Goal: Transaction & Acquisition: Purchase product/service

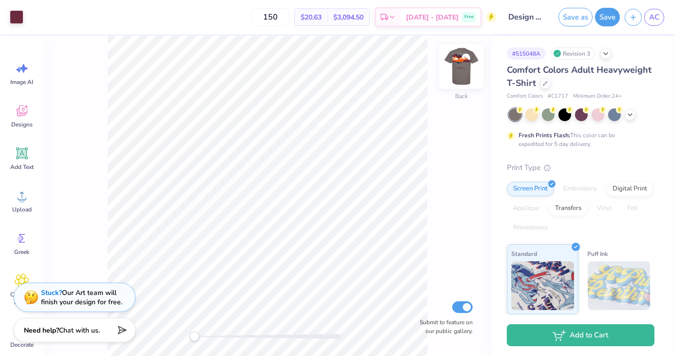
click at [459, 72] on img at bounding box center [461, 66] width 39 height 39
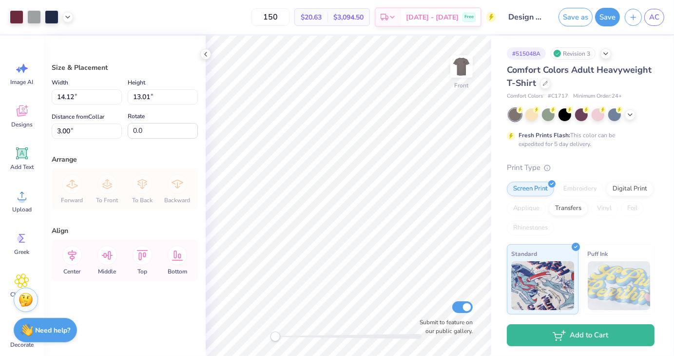
click at [72, 20] on div at bounding box center [41, 17] width 63 height 14
click at [67, 17] on icon at bounding box center [68, 16] width 8 height 8
click at [105, 42] on div at bounding box center [105, 41] width 14 height 14
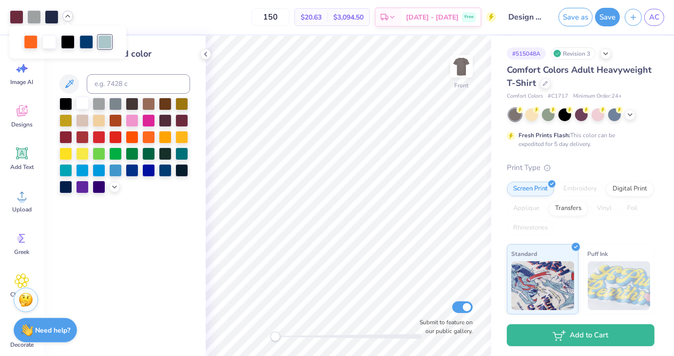
click at [79, 109] on div at bounding box center [82, 103] width 13 height 13
click at [79, 102] on div at bounding box center [82, 103] width 13 height 13
click at [103, 41] on div at bounding box center [105, 41] width 14 height 14
click at [85, 102] on div at bounding box center [82, 103] width 13 height 13
click at [67, 17] on icon at bounding box center [68, 16] width 8 height 8
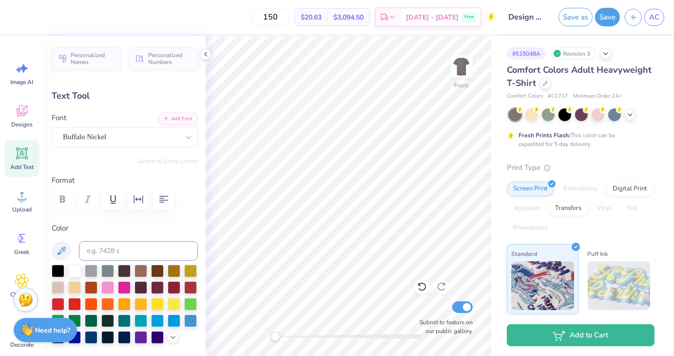
scroll to position [8, 1]
type input "4.99"
type input "0.38"
type input "13.89"
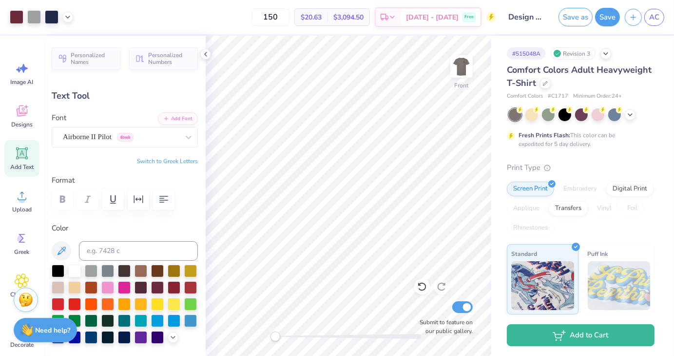
type input "7.59"
type input "0.82"
type input "14.68"
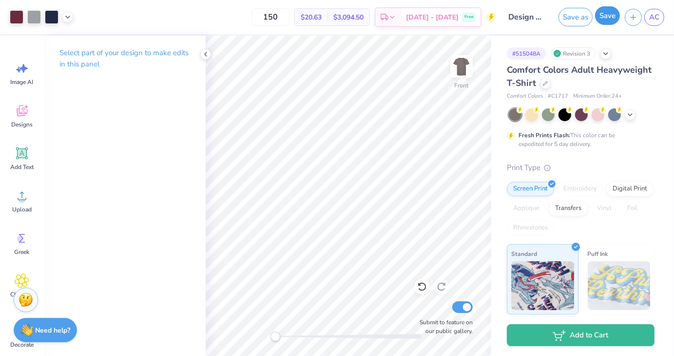
click at [609, 14] on button "Save" at bounding box center [607, 15] width 25 height 19
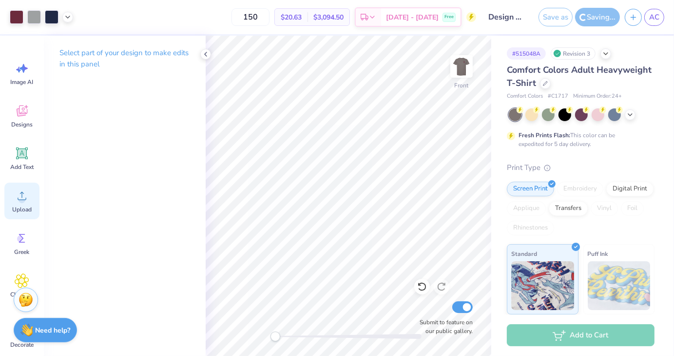
click at [15, 213] on div "Upload" at bounding box center [21, 200] width 35 height 37
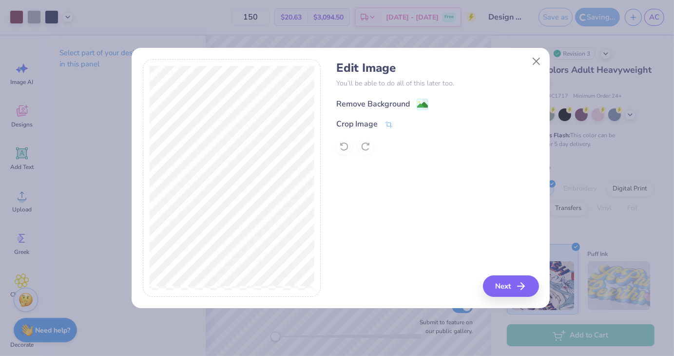
click at [418, 102] on image at bounding box center [422, 104] width 11 height 11
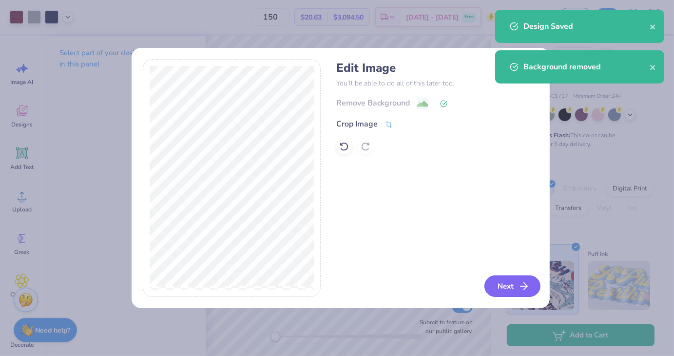
click at [495, 277] on button "Next" at bounding box center [513, 285] width 56 height 21
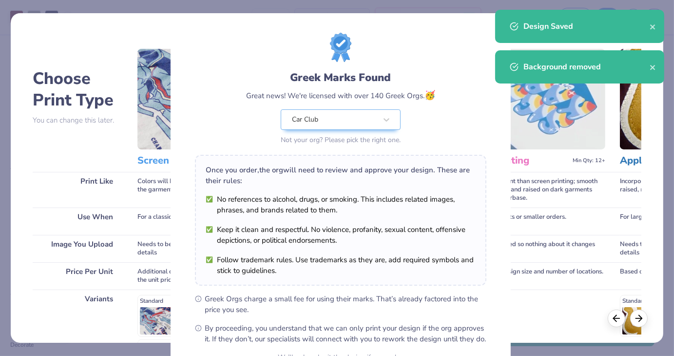
scroll to position [100, 0]
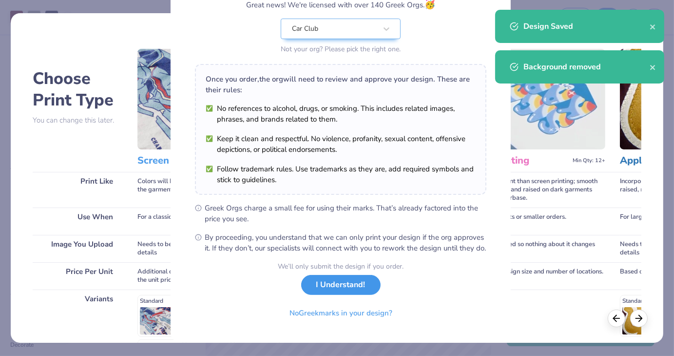
click at [325, 293] on button "I Understand!" at bounding box center [340, 285] width 79 height 20
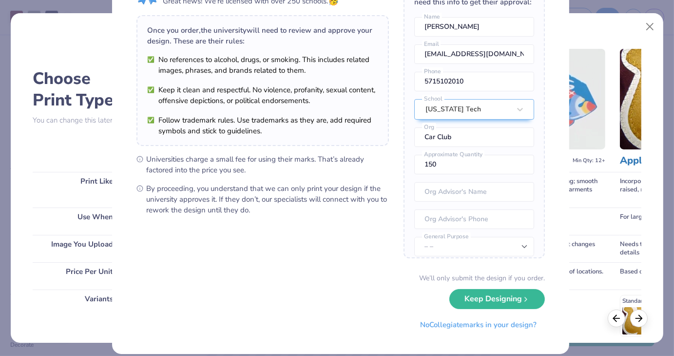
scroll to position [68, 0]
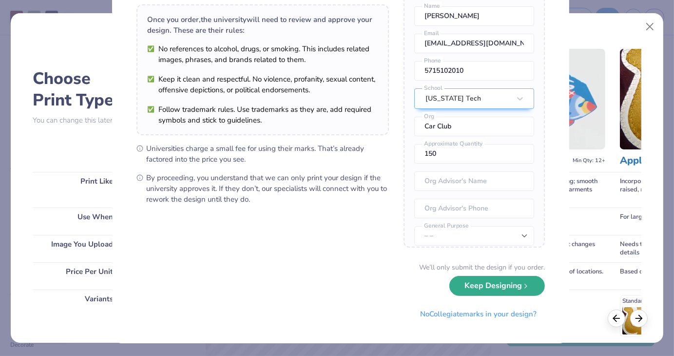
click at [475, 290] on button "Keep Designing" at bounding box center [498, 286] width 96 height 20
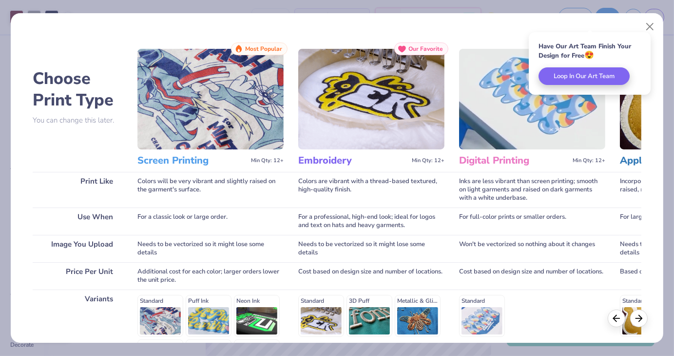
scroll to position [130, 0]
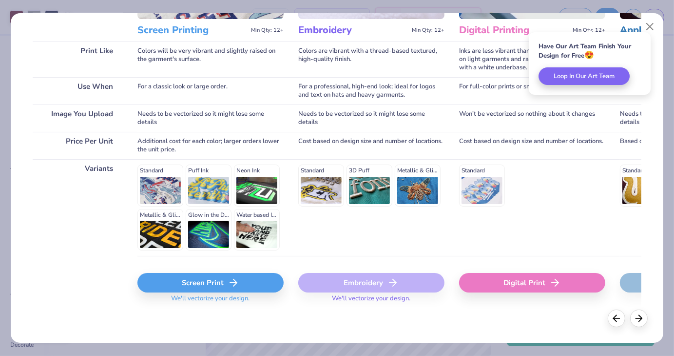
click at [215, 283] on div "Screen Print" at bounding box center [211, 283] width 146 height 20
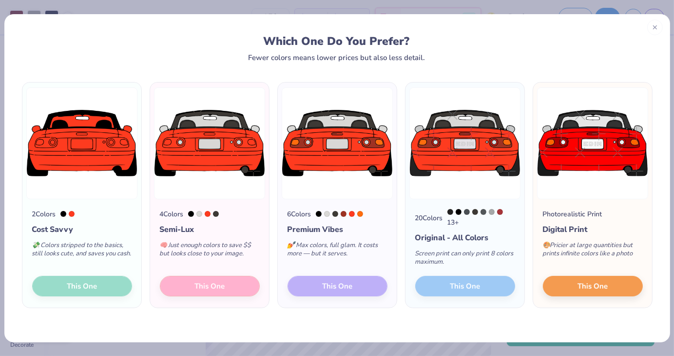
click at [105, 289] on div "2 Colors Cost Savvy 💸 Colors stripped to the basics, still looks cute, and save…" at bounding box center [81, 253] width 119 height 109
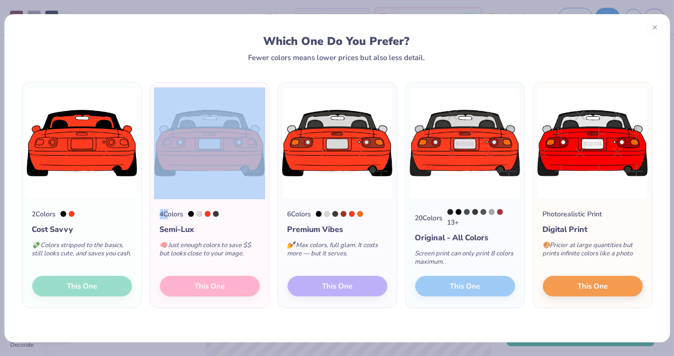
click at [105, 289] on div "2 Colors Cost Savvy 💸 Colors stripped to the basics, still looks cute, and save…" at bounding box center [81, 253] width 119 height 109
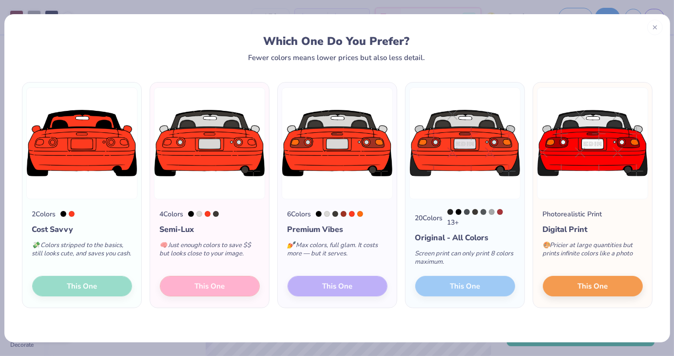
click at [165, 317] on div "2 Colors Cost Savvy 💸 Colors stripped to the basics, still looks cute, and save…" at bounding box center [337, 201] width 666 height 280
click at [95, 280] on div "2 Colors Cost Savvy 💸 Colors stripped to the basics, still looks cute, and save…" at bounding box center [81, 253] width 119 height 109
click at [654, 27] on line at bounding box center [655, 25] width 3 height 3
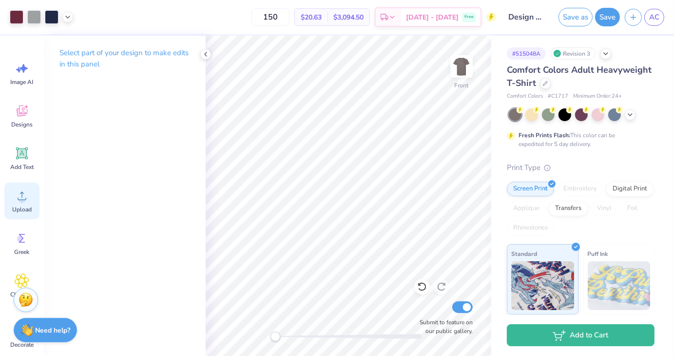
click at [20, 198] on circle at bounding box center [22, 199] width 7 height 7
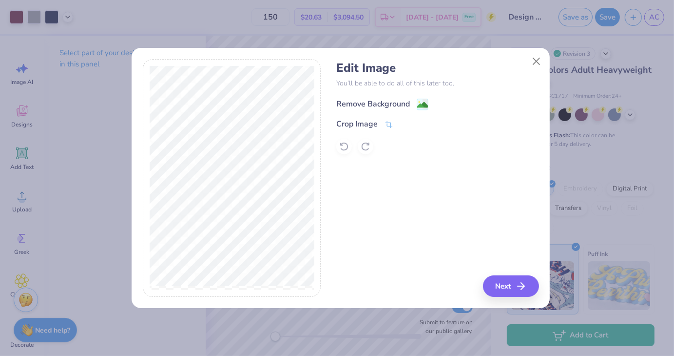
click at [417, 104] on image at bounding box center [422, 104] width 11 height 11
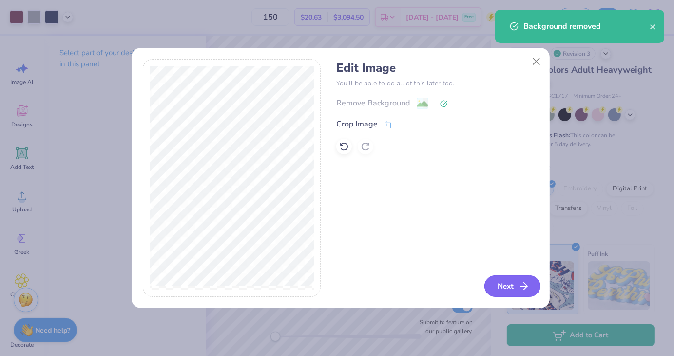
click at [515, 285] on button "Next" at bounding box center [513, 285] width 56 height 21
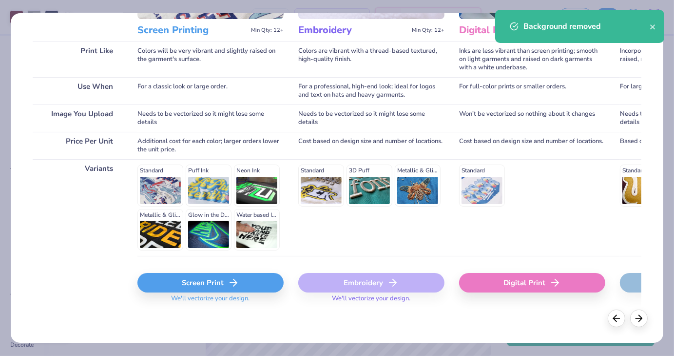
click at [177, 278] on div "Screen Print" at bounding box center [211, 283] width 146 height 20
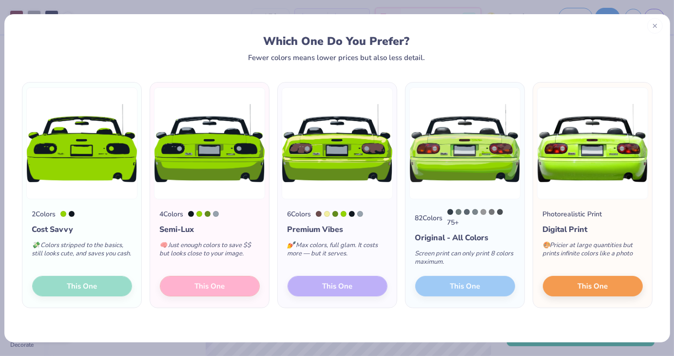
click at [655, 31] on div at bounding box center [656, 26] width 16 height 16
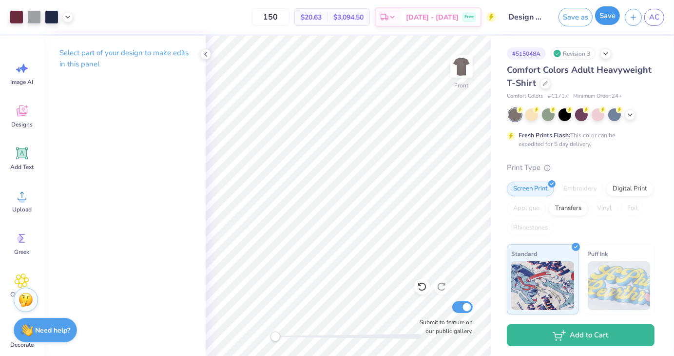
click at [597, 20] on button "Save" at bounding box center [607, 15] width 25 height 19
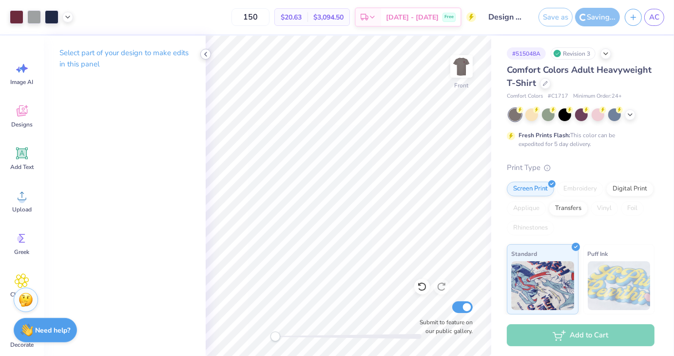
click at [208, 53] on icon at bounding box center [206, 54] width 8 height 8
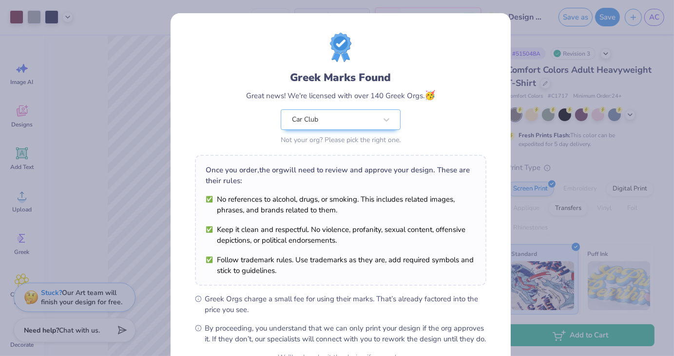
scroll to position [100, 0]
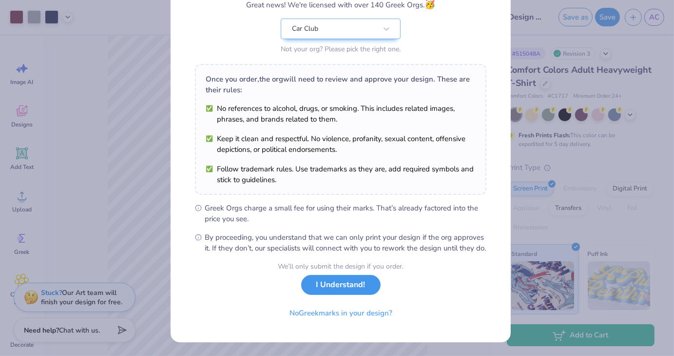
click at [317, 279] on button "I Understand!" at bounding box center [340, 285] width 79 height 20
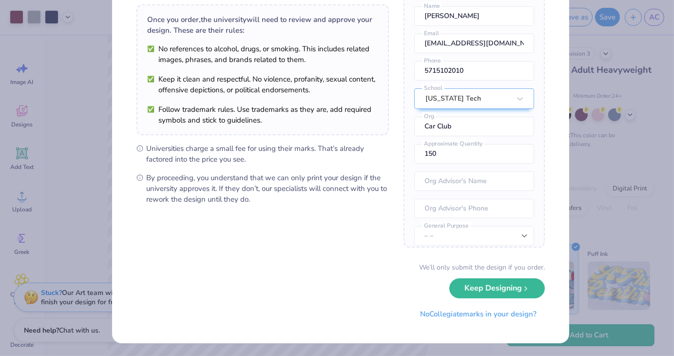
scroll to position [68, 0]
click at [530, 284] on button "Keep Designing" at bounding box center [498, 286] width 96 height 20
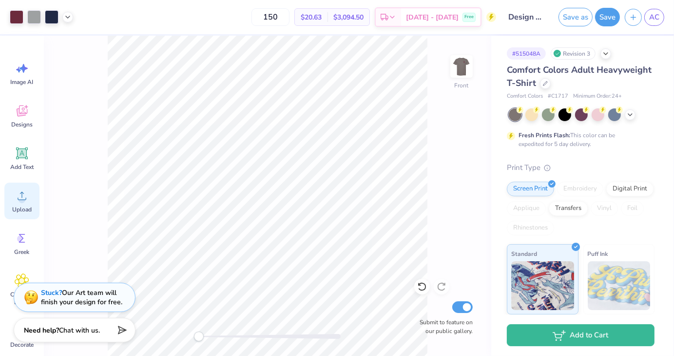
click at [32, 206] on div "Upload" at bounding box center [21, 200] width 35 height 37
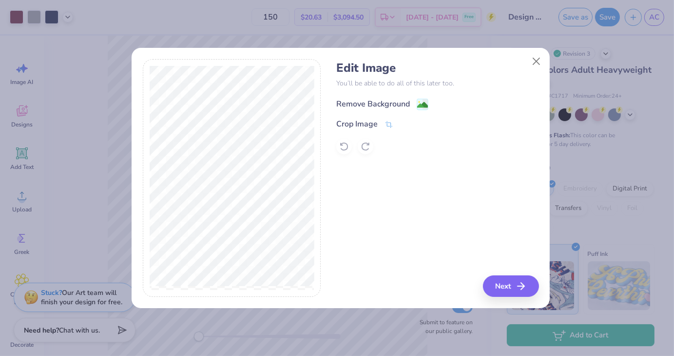
click at [419, 105] on image at bounding box center [422, 104] width 11 height 11
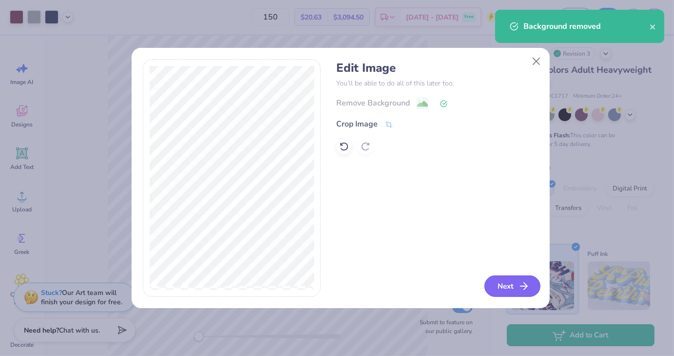
click at [509, 281] on button "Next" at bounding box center [513, 285] width 56 height 21
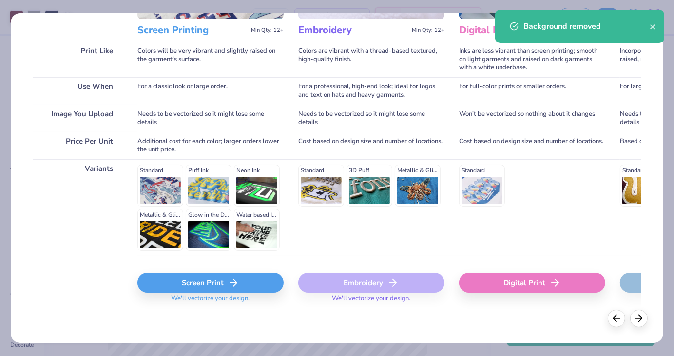
scroll to position [130, 0]
click at [187, 278] on div "Screen Print" at bounding box center [211, 283] width 146 height 20
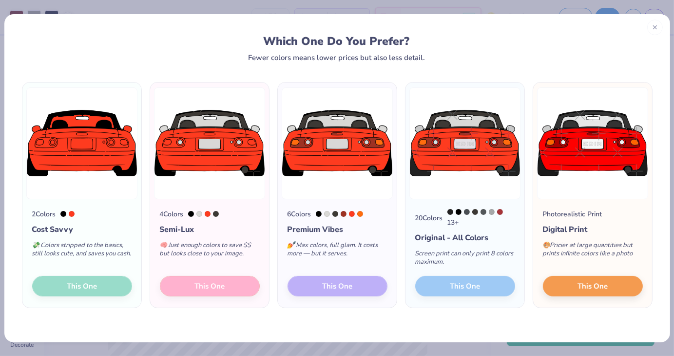
click at [107, 287] on div "2 Colors Cost Savvy 💸 Colors stripped to the basics, still looks cute, and save…" at bounding box center [81, 253] width 119 height 109
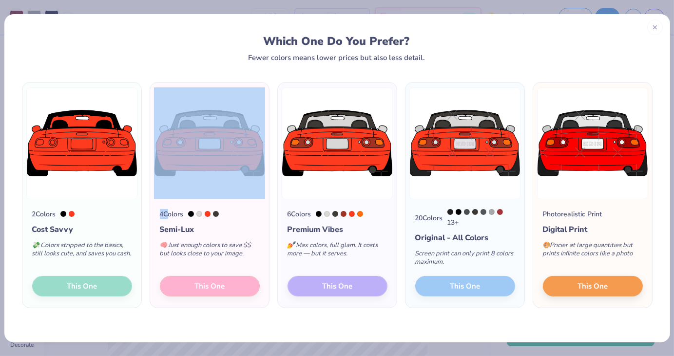
click at [107, 287] on div "2 Colors Cost Savvy 💸 Colors stripped to the basics, still looks cute, and save…" at bounding box center [81, 253] width 119 height 109
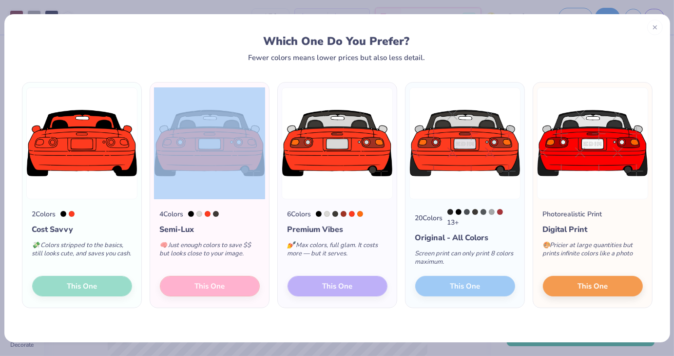
click at [93, 198] on img at bounding box center [81, 143] width 111 height 112
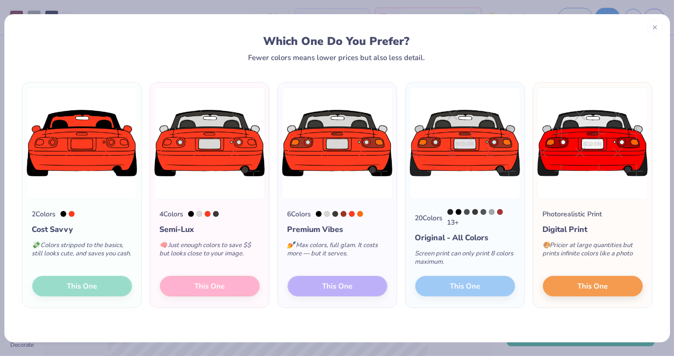
click at [330, 305] on div "6 Colors Premium Vibes 💅 Max colors, full glam. It costs more — but it serves. …" at bounding box center [337, 253] width 119 height 109
click at [330, 283] on div "6 Colors Premium Vibes 💅 Max colors, full glam. It costs more — but it serves. …" at bounding box center [337, 253] width 119 height 109
click at [654, 29] on icon at bounding box center [655, 25] width 7 height 7
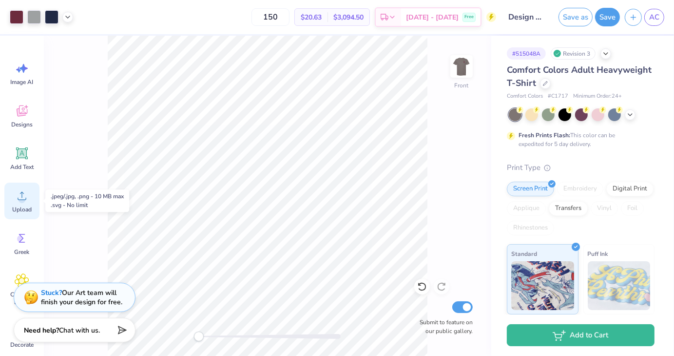
click at [20, 194] on icon at bounding box center [22, 195] width 15 height 15
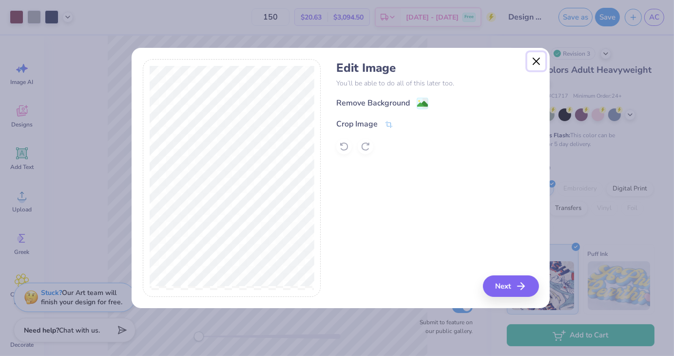
click at [537, 62] on button "Close" at bounding box center [537, 61] width 19 height 19
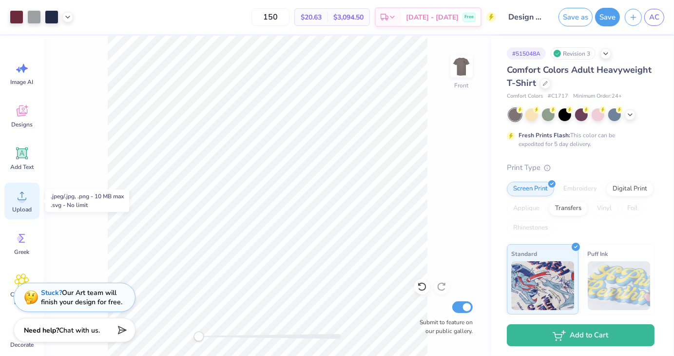
click at [16, 202] on icon at bounding box center [22, 195] width 15 height 15
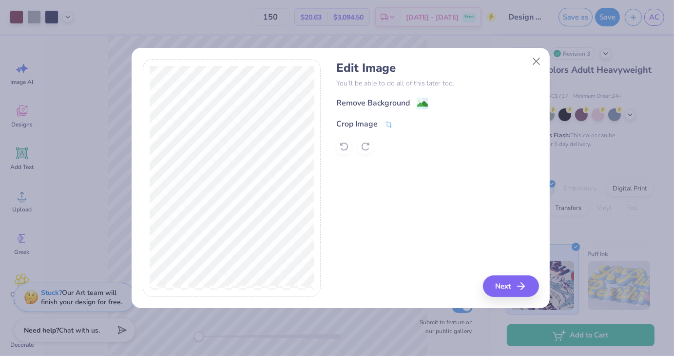
click at [362, 149] on div at bounding box center [438, 147] width 202 height 16
click at [421, 104] on image at bounding box center [422, 104] width 11 height 11
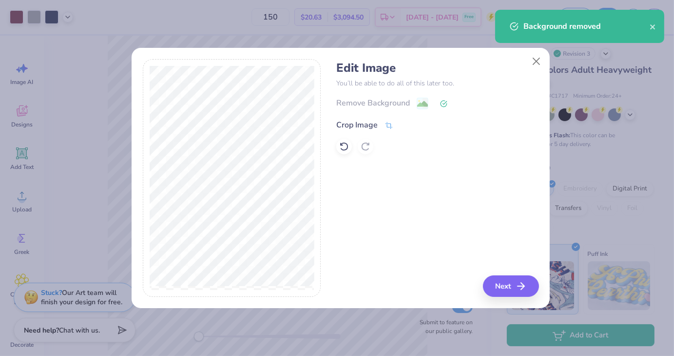
click at [389, 125] on icon at bounding box center [389, 125] width 9 height 9
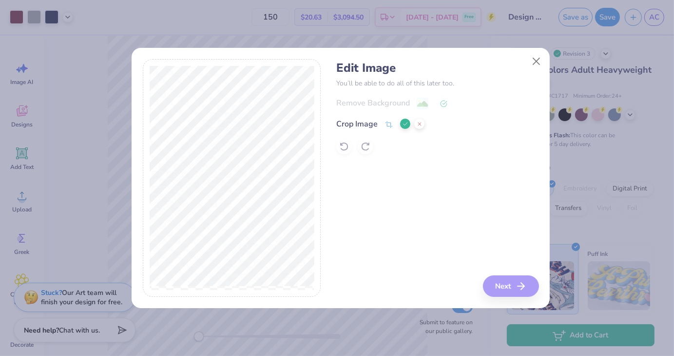
click at [529, 64] on div "Background removed" at bounding box center [579, 59] width 169 height 33
click at [533, 64] on button "Close" at bounding box center [537, 61] width 19 height 19
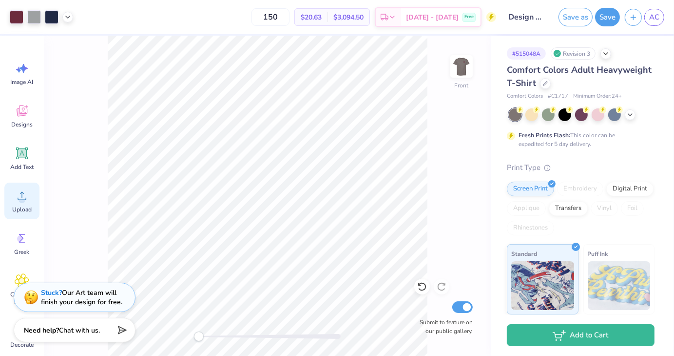
click at [27, 198] on icon at bounding box center [22, 195] width 15 height 15
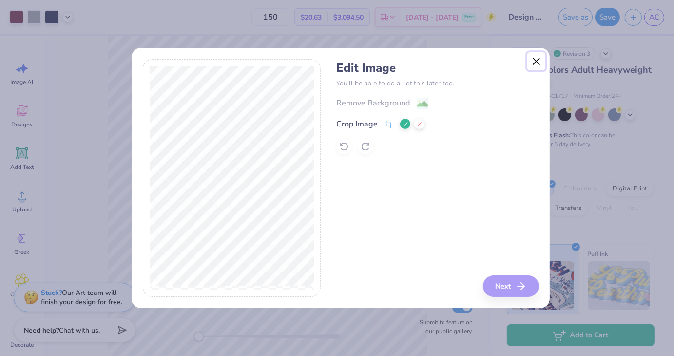
click at [535, 62] on button "Close" at bounding box center [537, 61] width 19 height 19
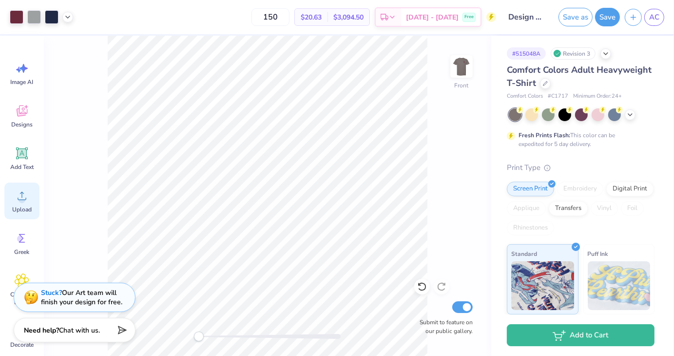
click at [24, 199] on icon at bounding box center [22, 196] width 9 height 8
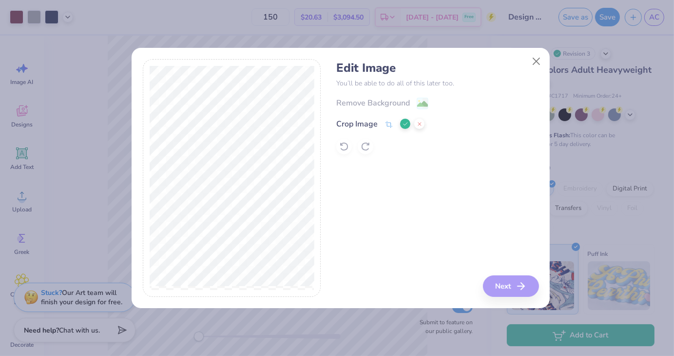
click at [424, 101] on div "Remove Background Crop Image" at bounding box center [438, 125] width 202 height 57
click at [424, 102] on div "Remove Background Crop Image" at bounding box center [438, 125] width 202 height 57
click at [403, 125] on icon at bounding box center [406, 124] width 6 height 6
click at [422, 101] on image at bounding box center [422, 104] width 11 height 11
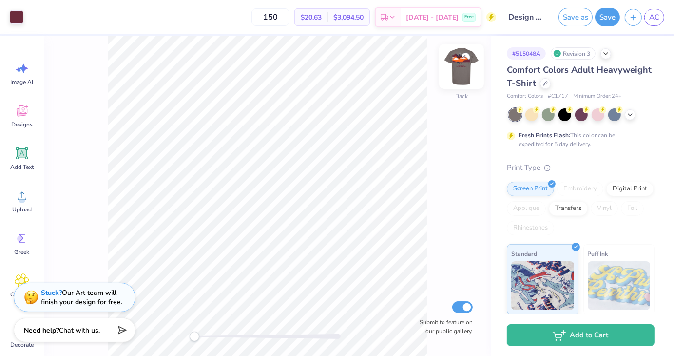
click at [459, 66] on img at bounding box center [461, 66] width 39 height 39
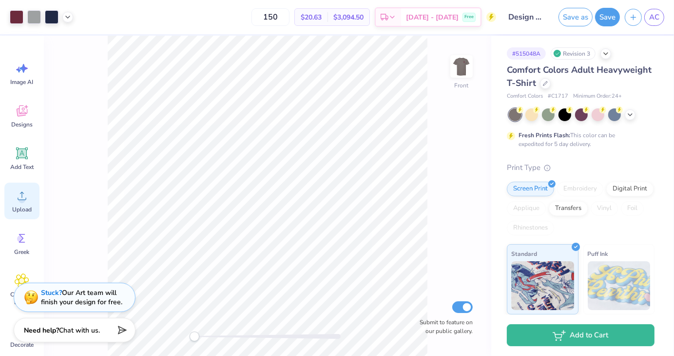
click at [31, 195] on div "Upload" at bounding box center [21, 200] width 35 height 37
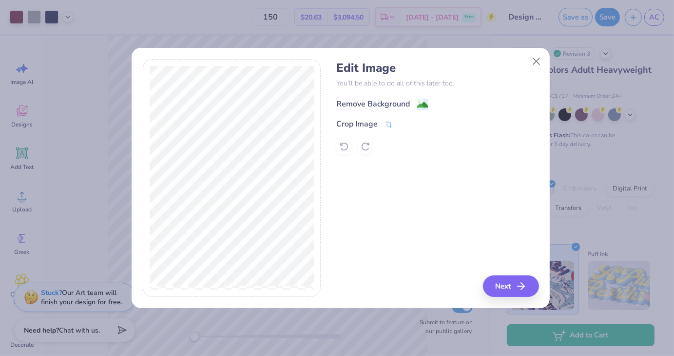
click at [423, 104] on image at bounding box center [422, 104] width 11 height 11
click at [501, 283] on button "Next" at bounding box center [513, 285] width 56 height 21
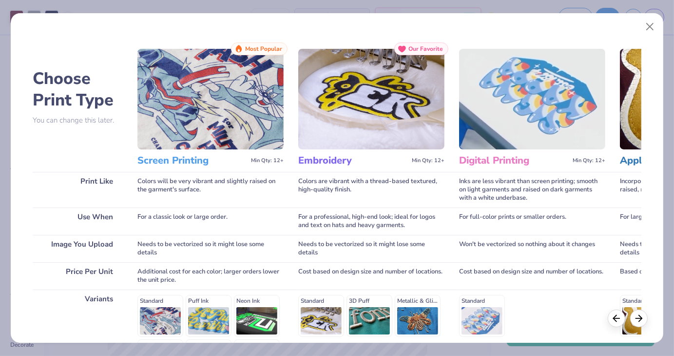
scroll to position [130, 0]
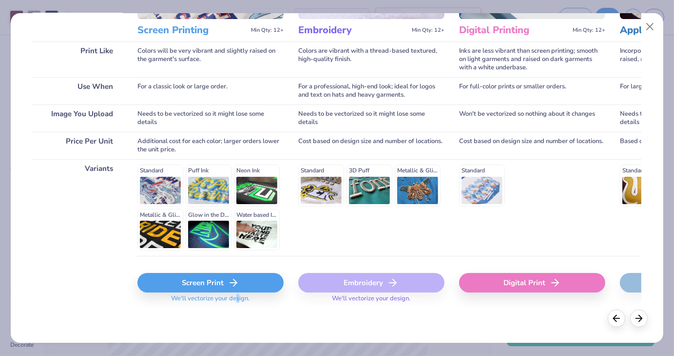
click at [240, 294] on span "We'll vectorize your design." at bounding box center [210, 301] width 86 height 14
click at [234, 284] on icon at bounding box center [234, 283] width 12 height 12
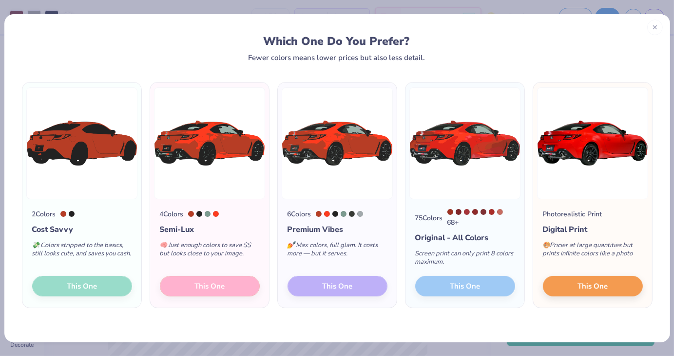
click at [111, 288] on div "2 Colors Cost Savvy 💸 Colors stripped to the basics, still looks cute, and save…" at bounding box center [81, 253] width 119 height 109
click at [653, 29] on icon at bounding box center [655, 25] width 7 height 7
